Goal: Task Accomplishment & Management: Use online tool/utility

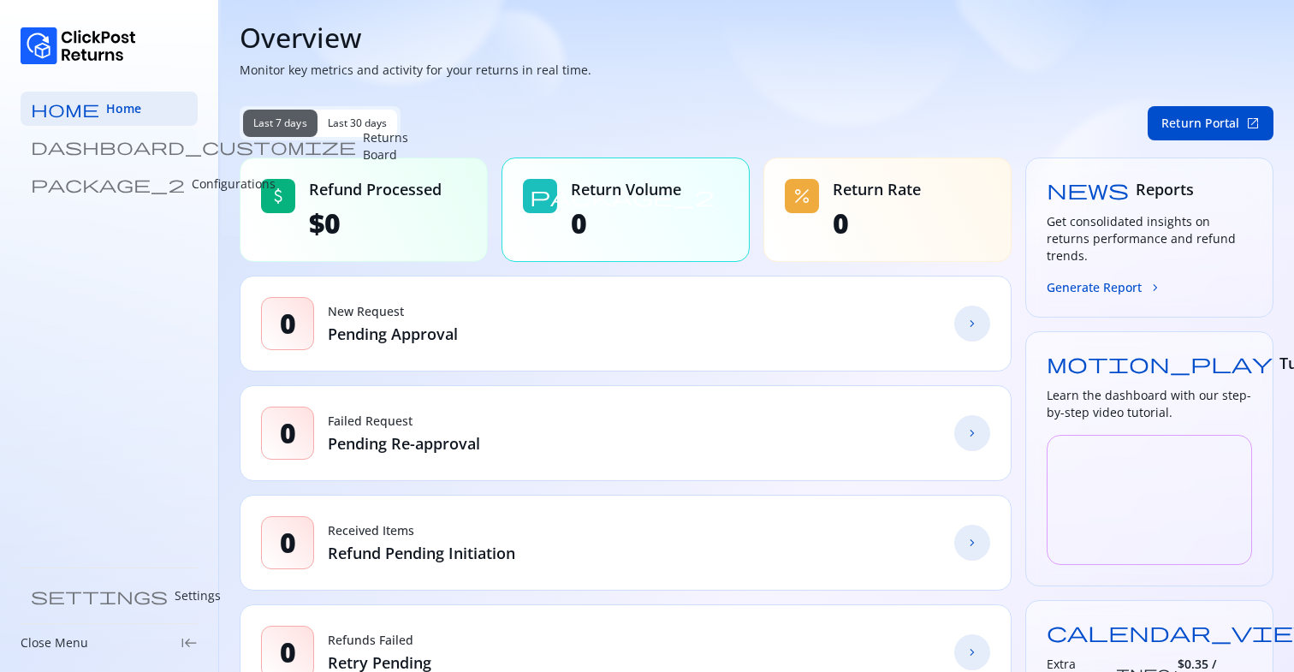
click at [363, 140] on p "Returns Board" at bounding box center [385, 146] width 45 height 34
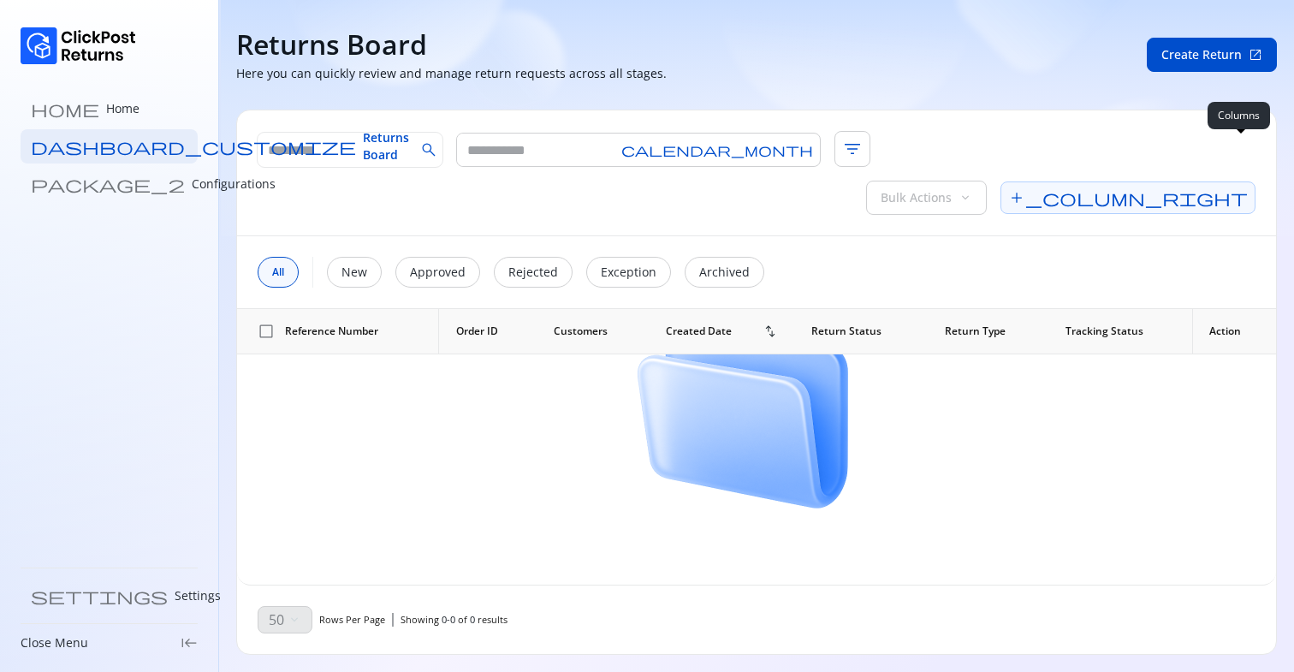
click at [1232, 181] on span "add_column_right" at bounding box center [1128, 197] width 255 height 33
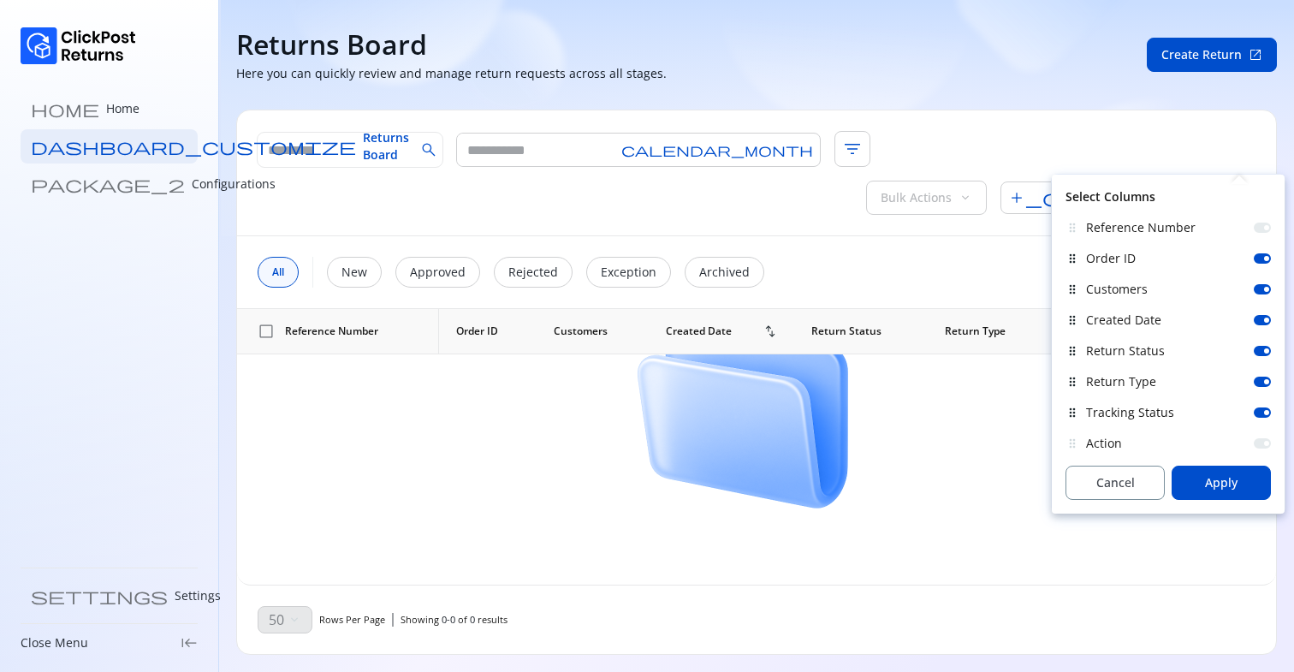
click at [1263, 256] on div at bounding box center [1262, 258] width 17 height 10
click at [1264, 290] on div at bounding box center [1266, 289] width 5 height 5
click at [1236, 484] on span "Apply" at bounding box center [1221, 482] width 33 height 17
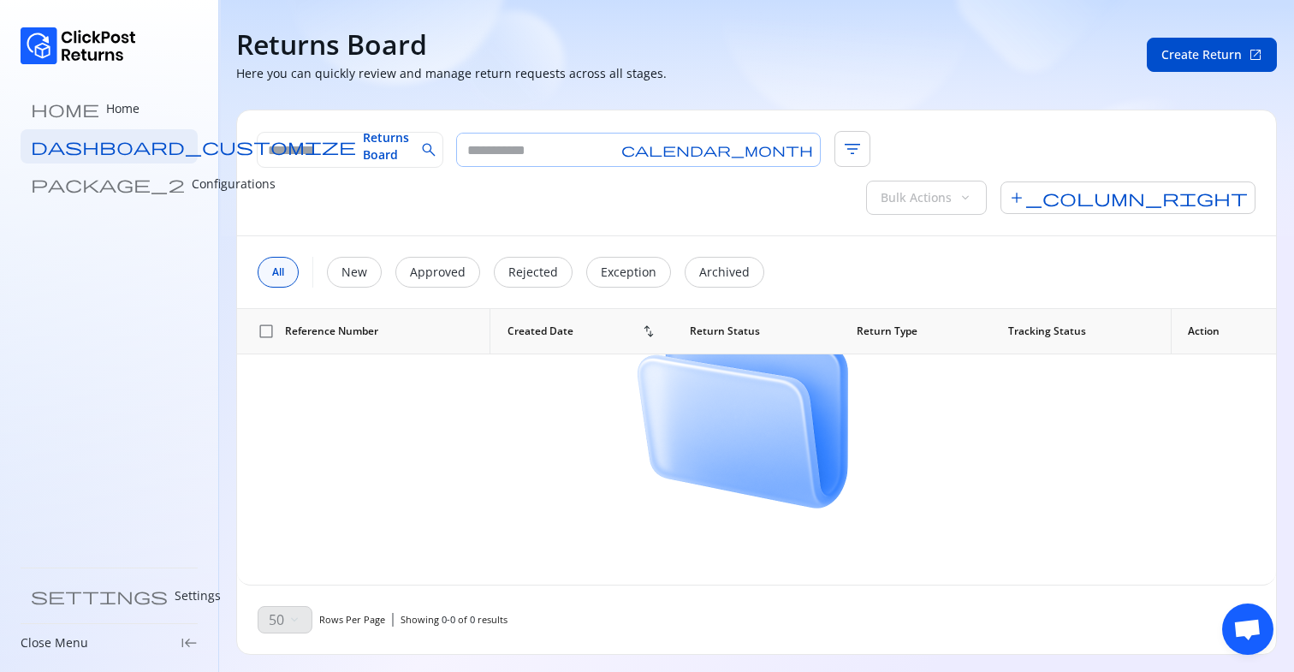
click at [583, 157] on input "text" at bounding box center [536, 150] width 158 height 33
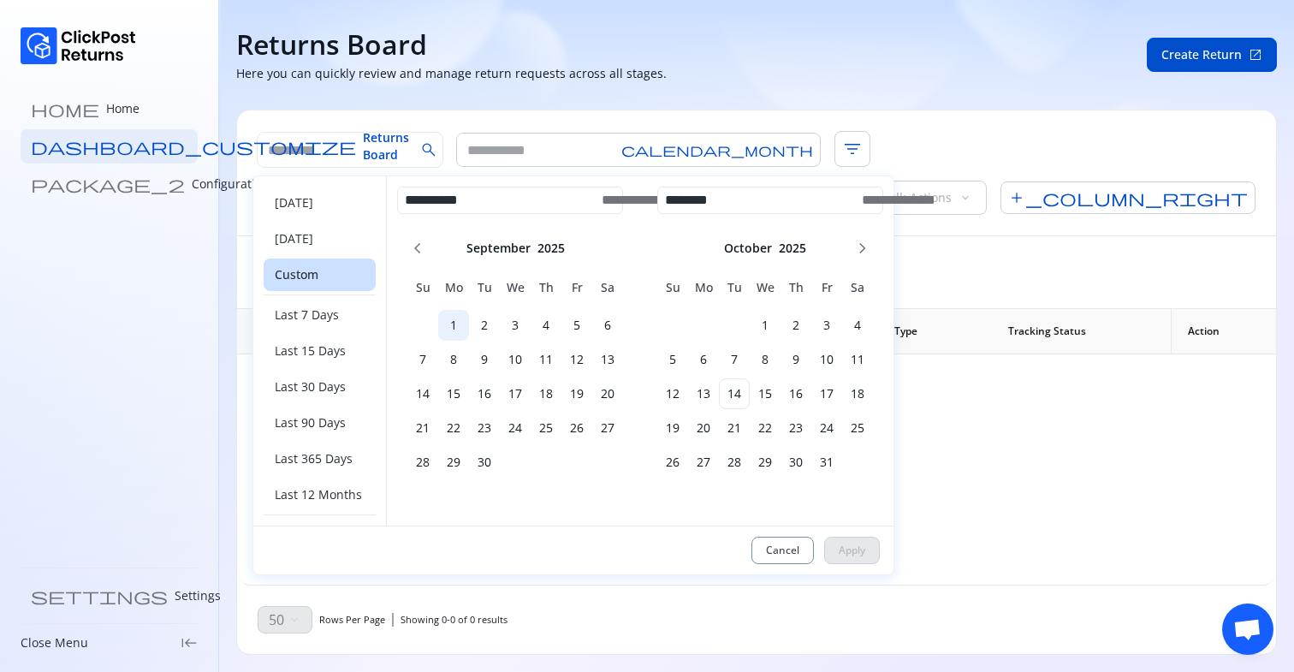
click at [449, 318] on h6 "1" at bounding box center [453, 325] width 31 height 17
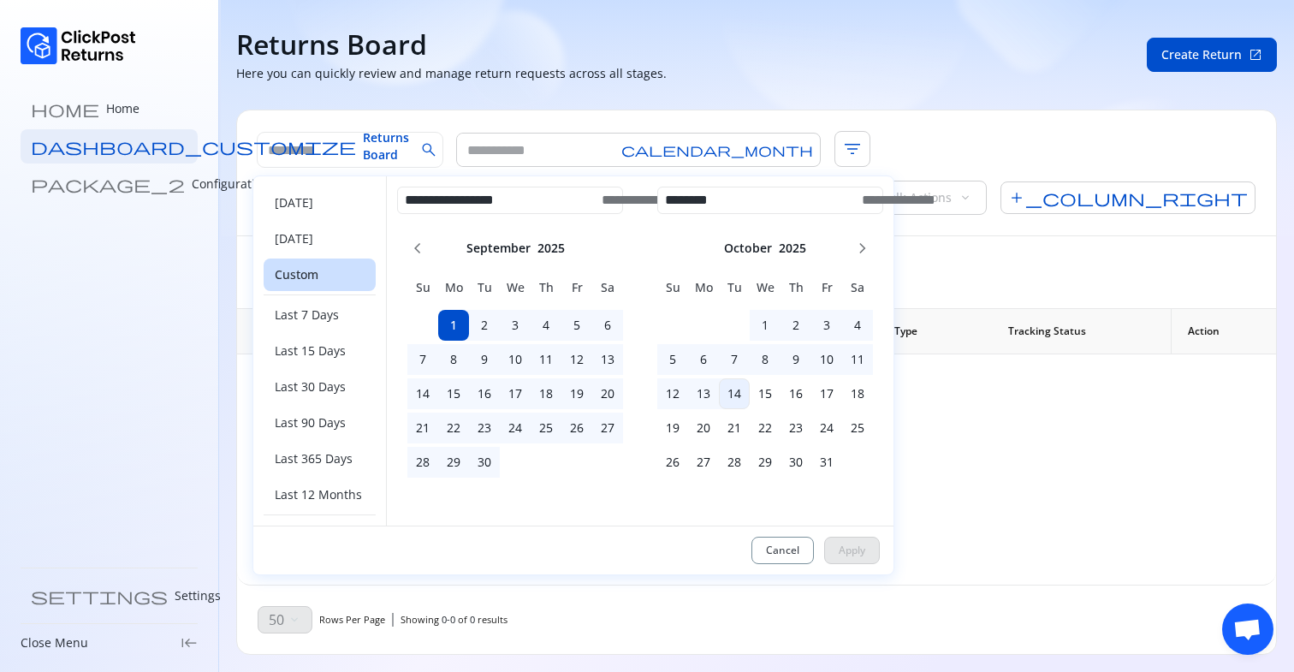
click at [740, 397] on h6 "14" at bounding box center [734, 393] width 31 height 17
click at [851, 548] on span "Apply" at bounding box center [852, 551] width 27 height 14
type input "**********"
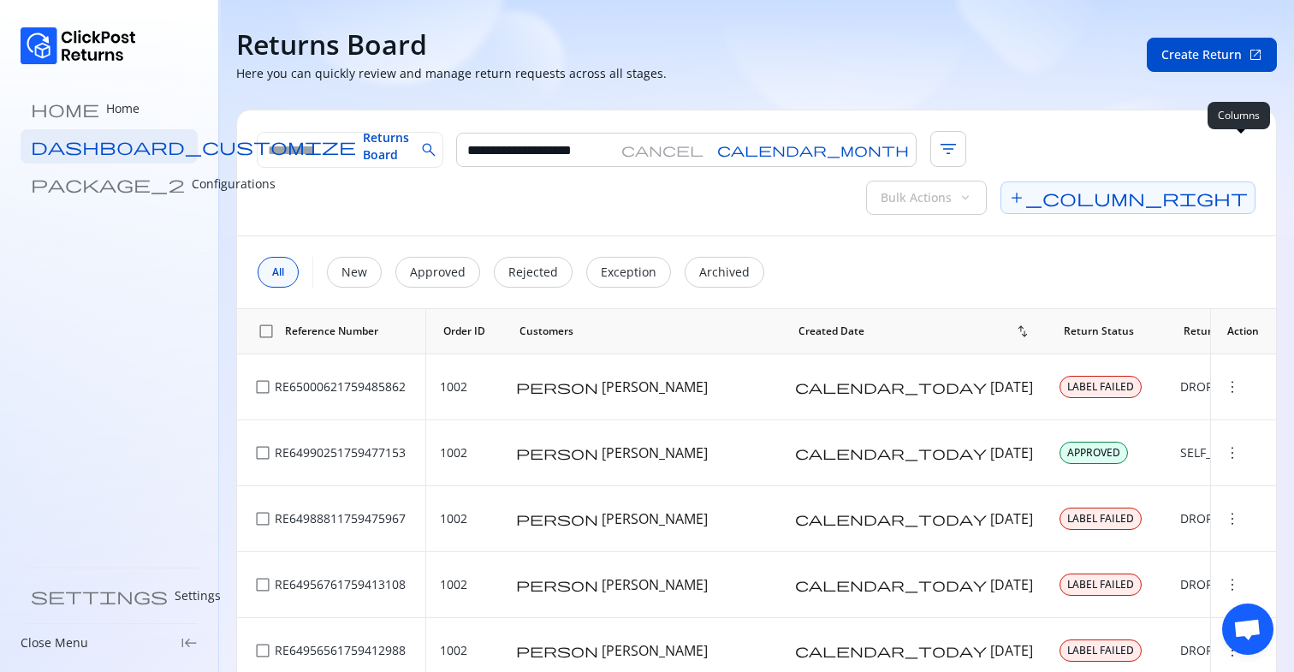
click at [1252, 181] on span "add_column_right" at bounding box center [1128, 197] width 255 height 33
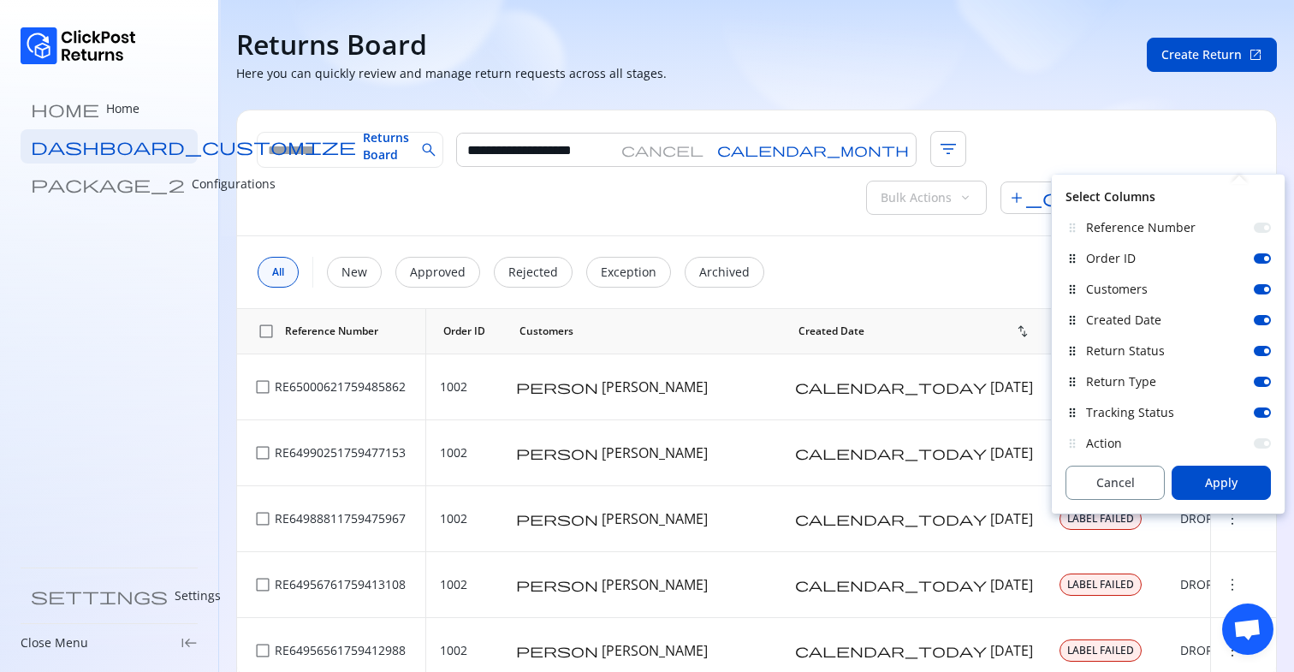
click at [1264, 264] on div "Order ID" at bounding box center [1178, 258] width 185 height 17
click at [1267, 256] on div at bounding box center [1266, 258] width 5 height 5
click at [1265, 287] on div at bounding box center [1266, 289] width 5 height 5
click at [1221, 483] on span "Apply" at bounding box center [1221, 482] width 33 height 17
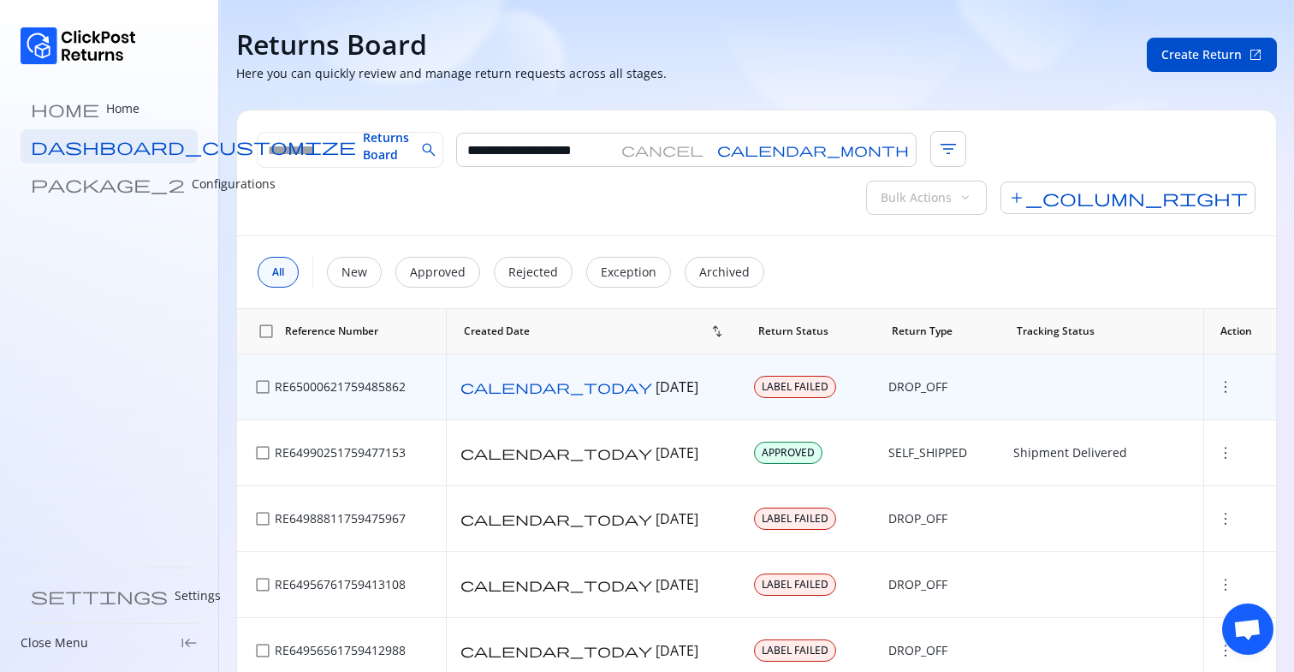
click at [261, 378] on span "check_box_outline_blank" at bounding box center [262, 386] width 17 height 17
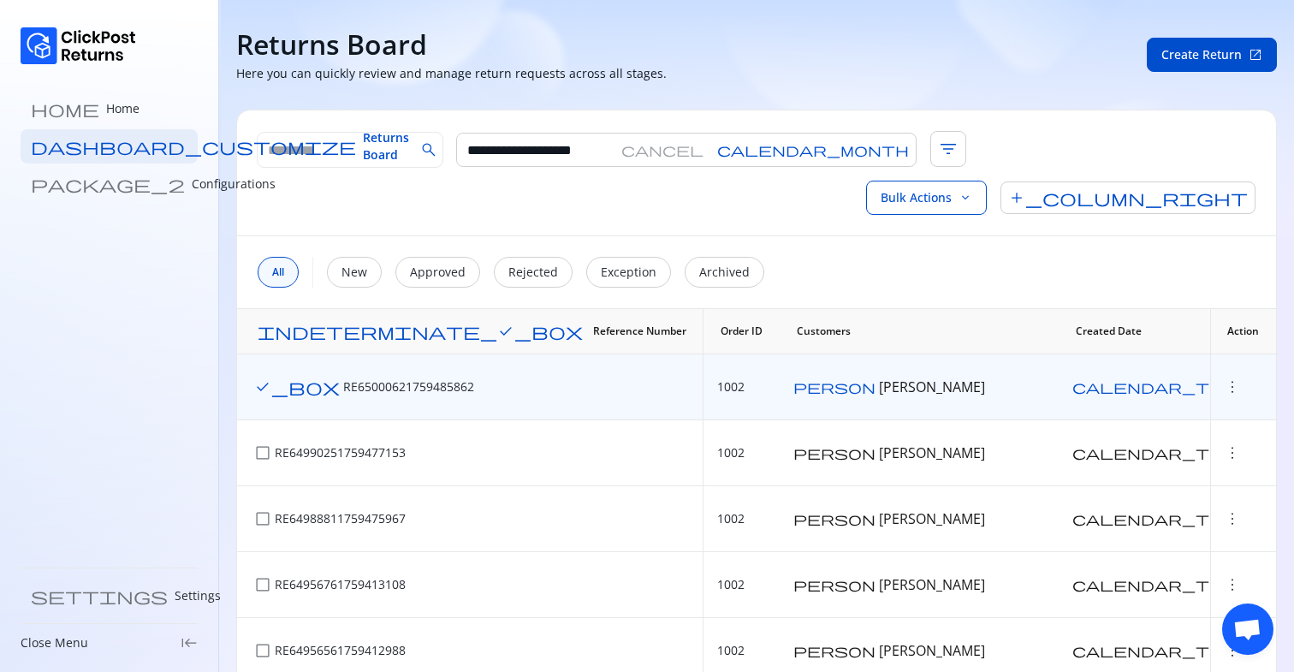
click at [261, 378] on span "check_box" at bounding box center [297, 386] width 86 height 17
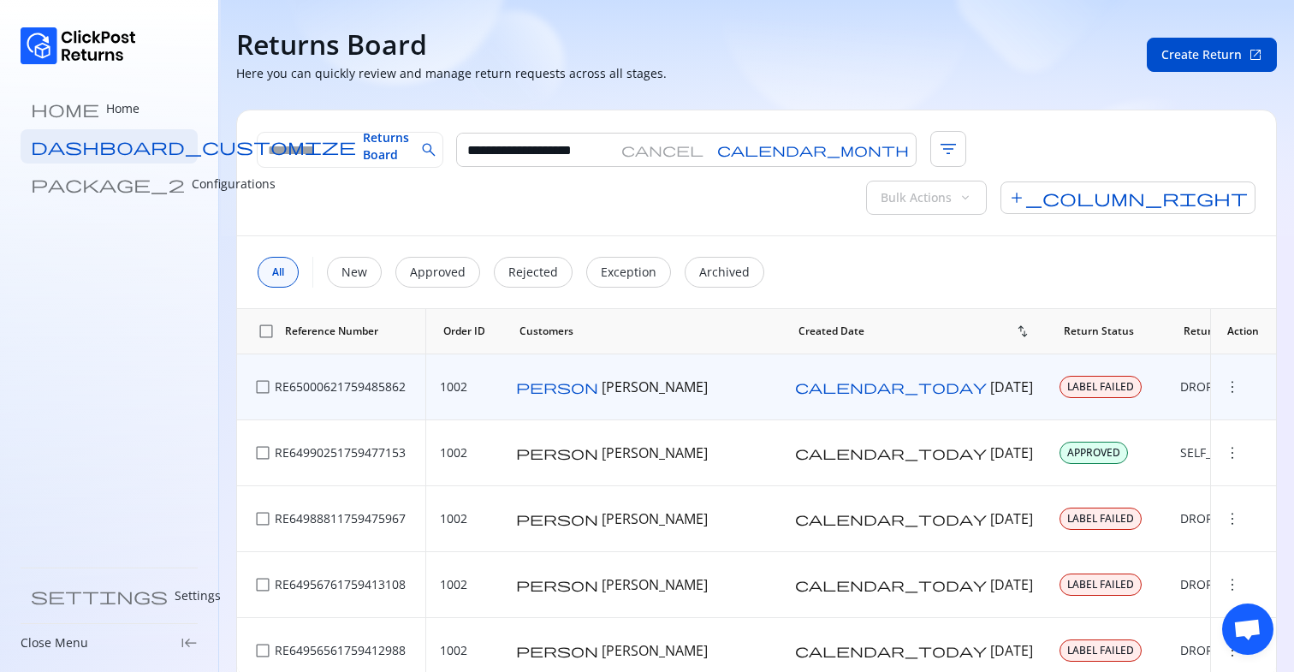
click at [261, 378] on span "check_box_outline_blank" at bounding box center [262, 386] width 17 height 17
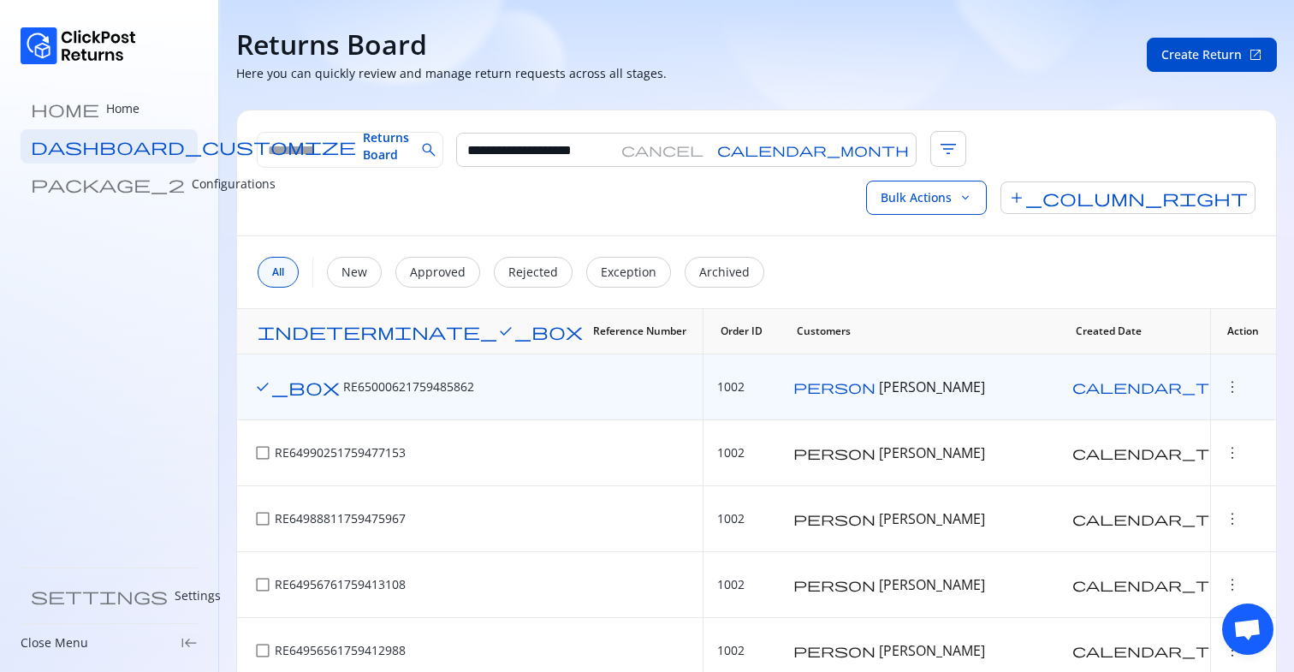
click at [261, 378] on span "check_box" at bounding box center [297, 386] width 86 height 17
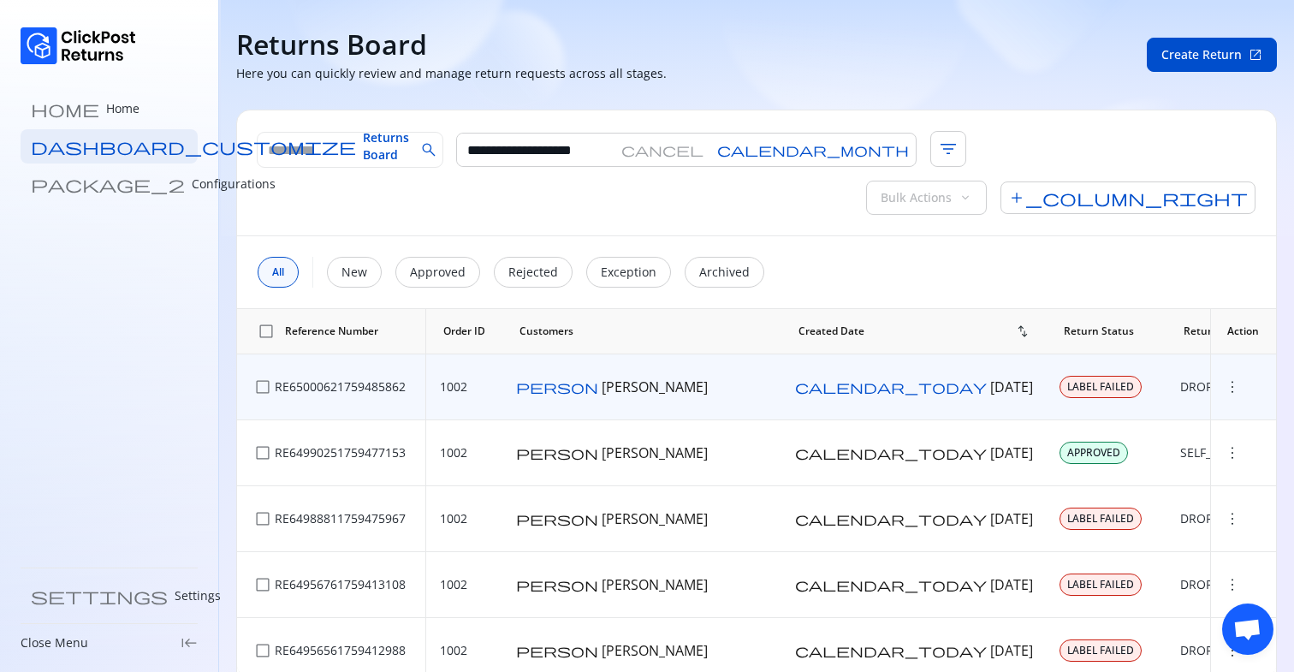
click at [261, 378] on span "check_box_outline_blank" at bounding box center [262, 386] width 17 height 17
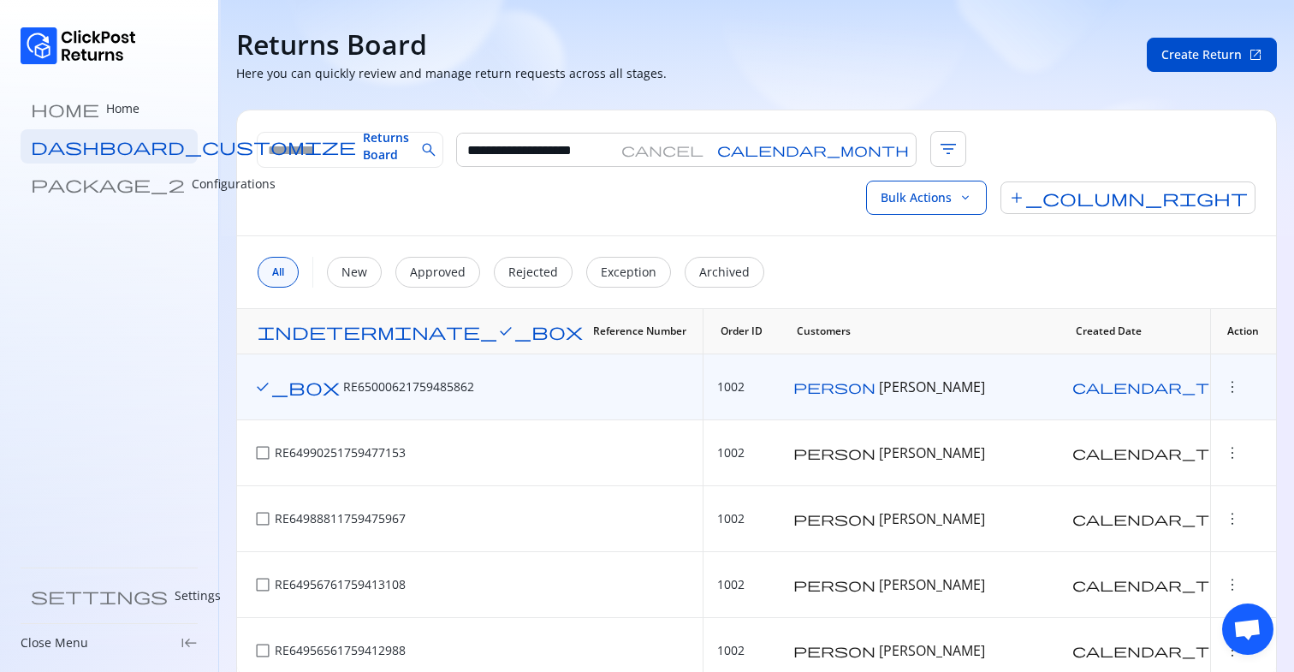
click at [261, 378] on span "check_box" at bounding box center [297, 386] width 86 height 17
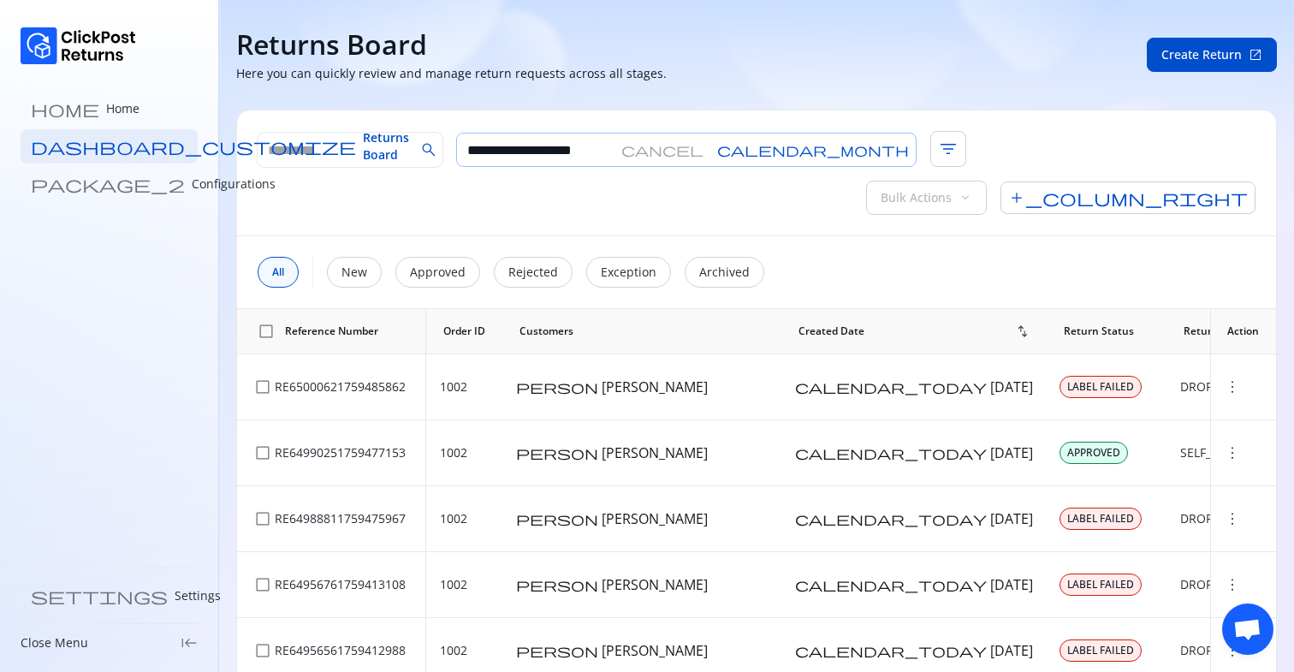
click at [663, 149] on span "cancel" at bounding box center [662, 150] width 82 height 14
